Goal: Find specific page/section: Find specific page/section

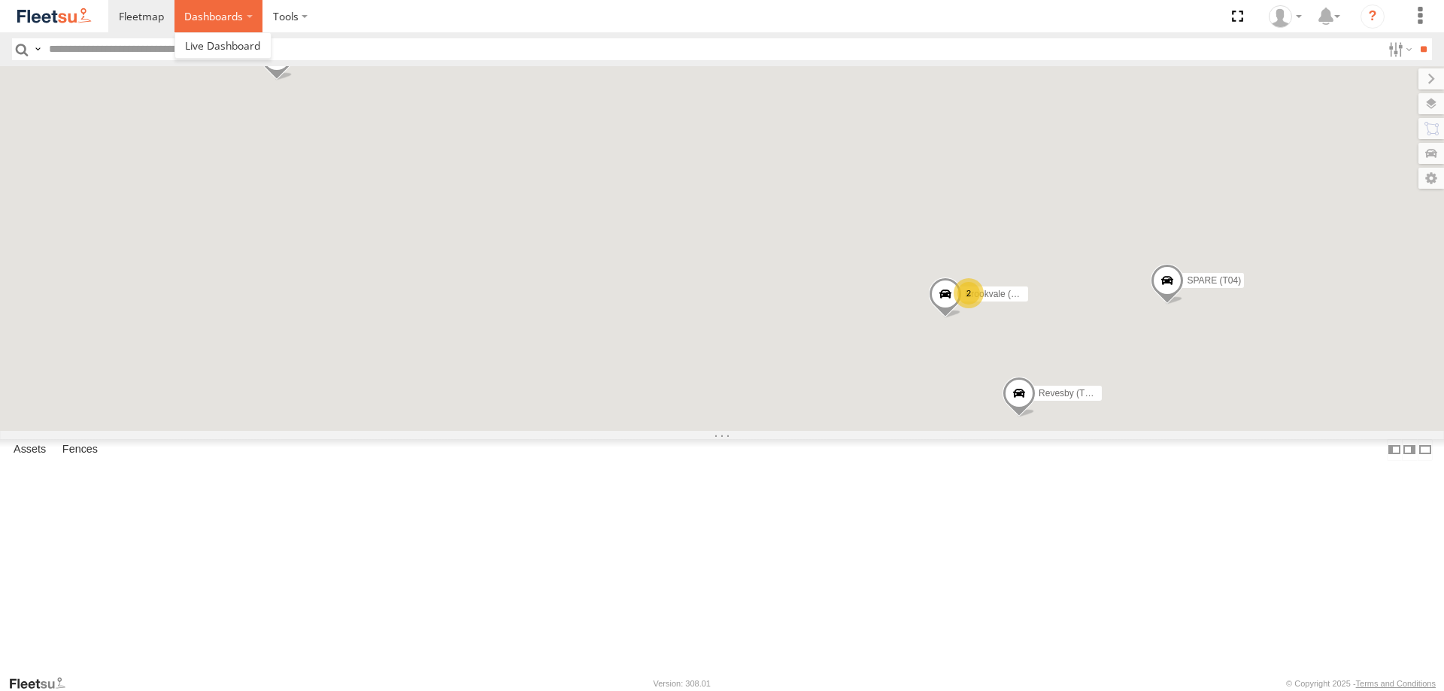
click at [209, 14] on label "Dashboards" at bounding box center [219, 16] width 89 height 32
click at [233, 47] on span at bounding box center [222, 45] width 75 height 14
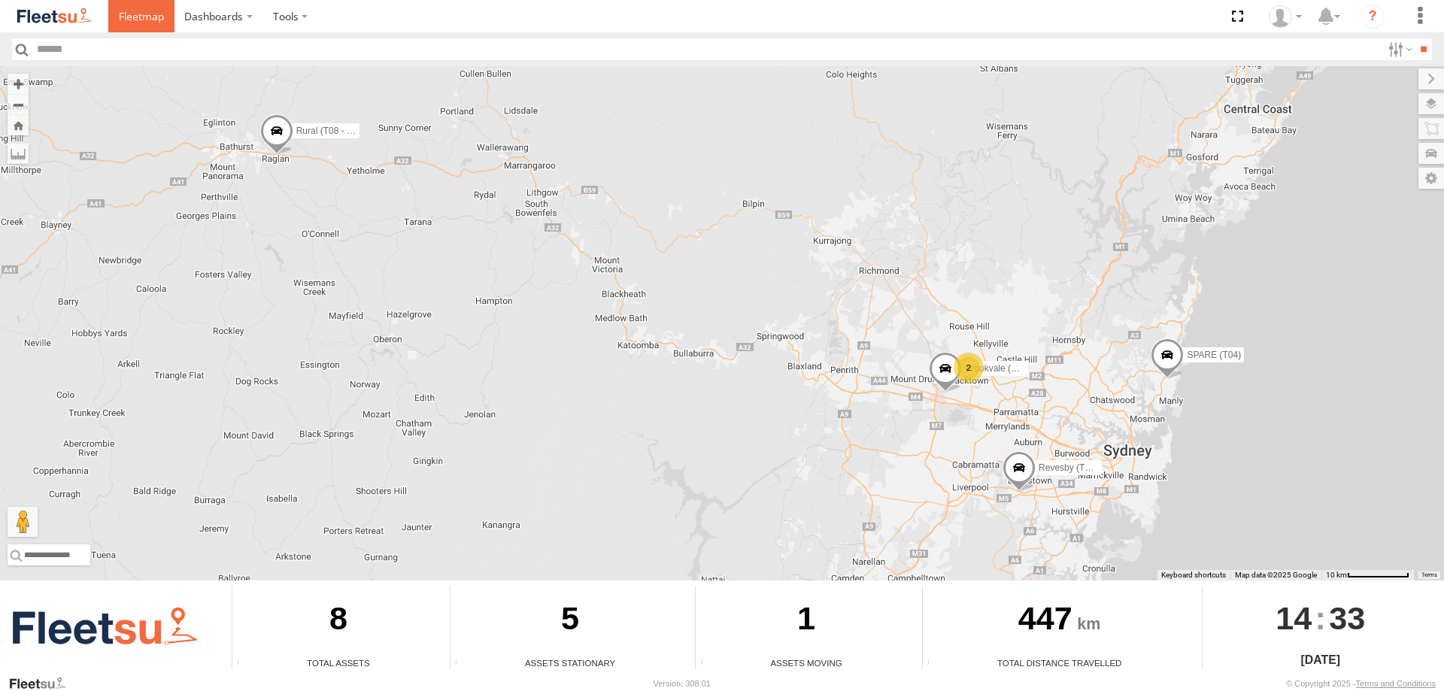
click at [117, 14] on link at bounding box center [141, 16] width 66 height 32
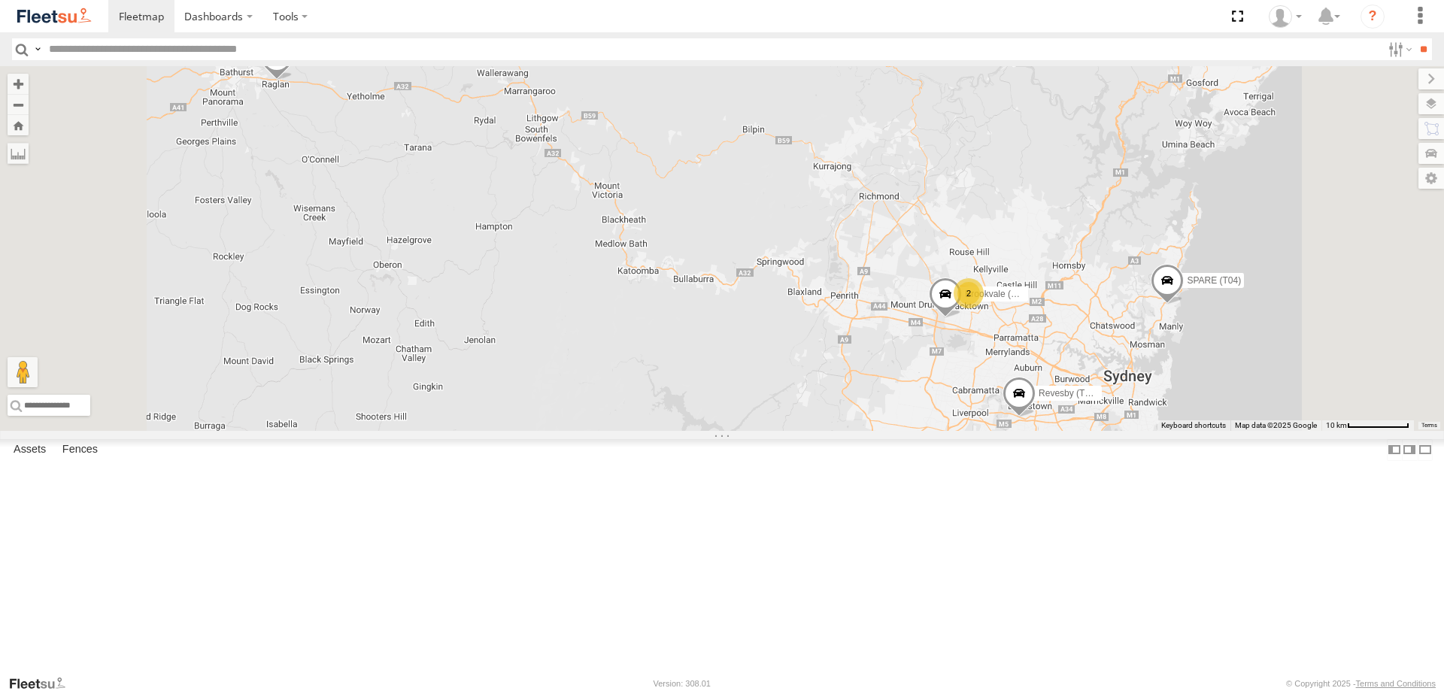
click at [0, 0] on span at bounding box center [0, 0] width 0 height 0
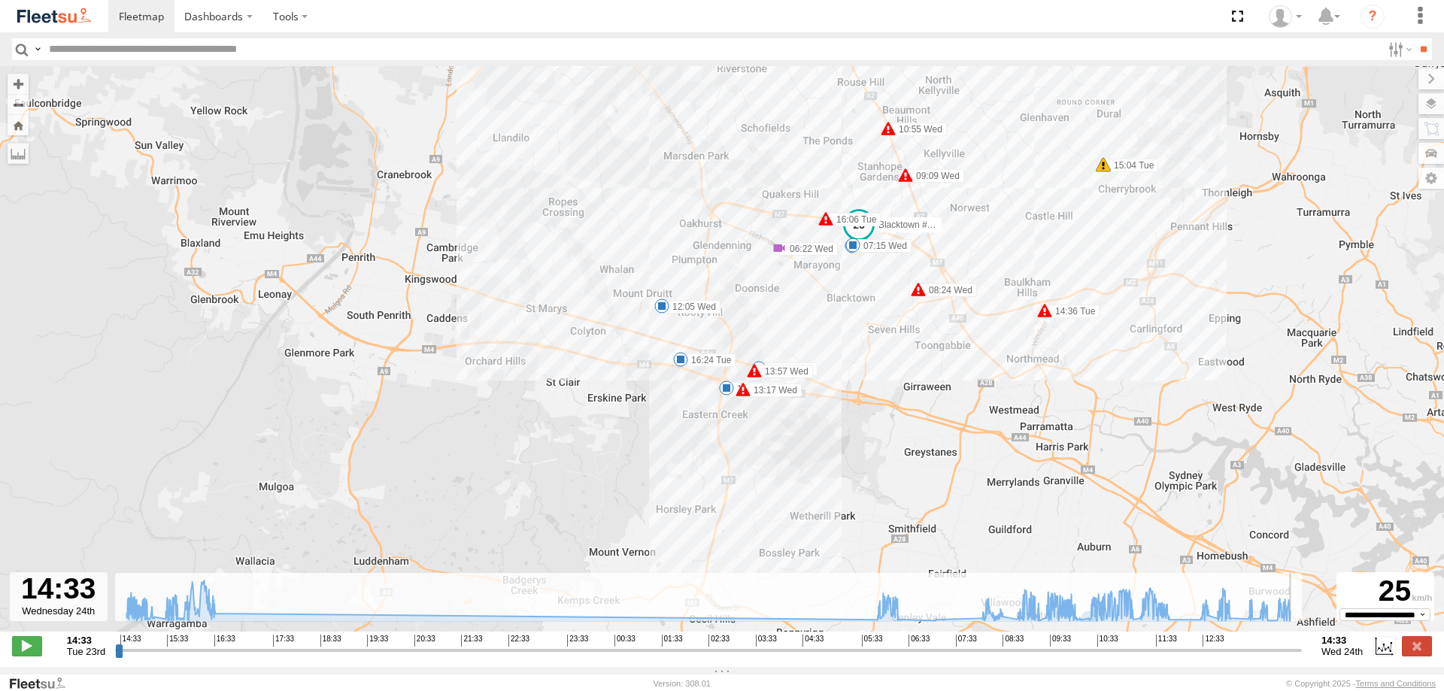
drag, startPoint x: 1003, startPoint y: 654, endPoint x: 1304, endPoint y: 648, distance: 301.7
type input "**********"
click at [1302, 648] on input "range" at bounding box center [708, 650] width 1187 height 14
